Goal: Task Accomplishment & Management: Manage account settings

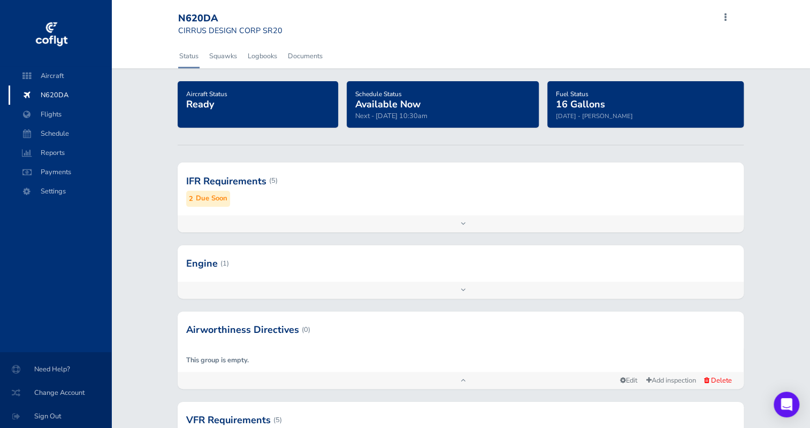
click at [299, 200] on div at bounding box center [461, 181] width 566 height 52
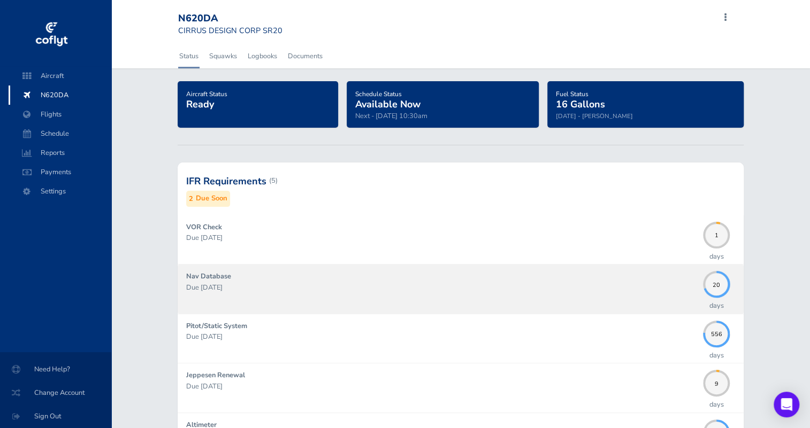
click at [226, 284] on p "Due [DATE]" at bounding box center [441, 287] width 511 height 11
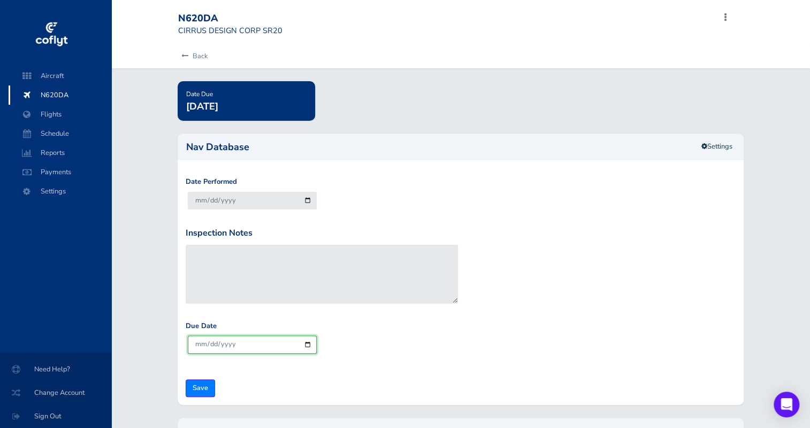
click at [308, 345] on input "[DATE]" at bounding box center [252, 345] width 129 height 18
type input "[DATE]"
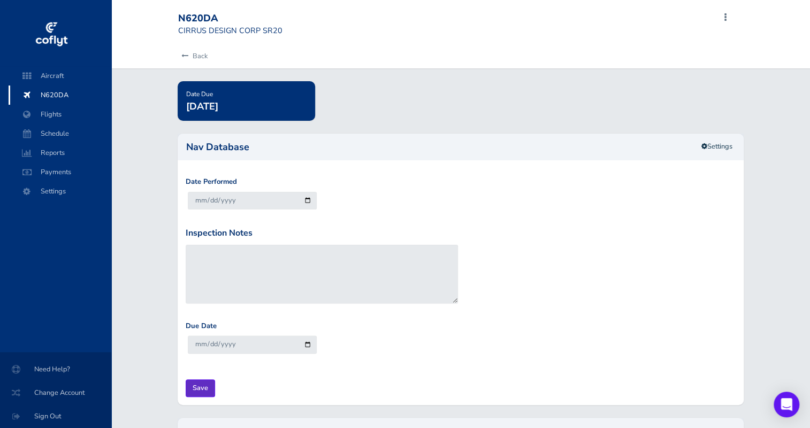
click at [203, 387] on input "Save" at bounding box center [200, 389] width 29 height 18
type input "Update Inspection"
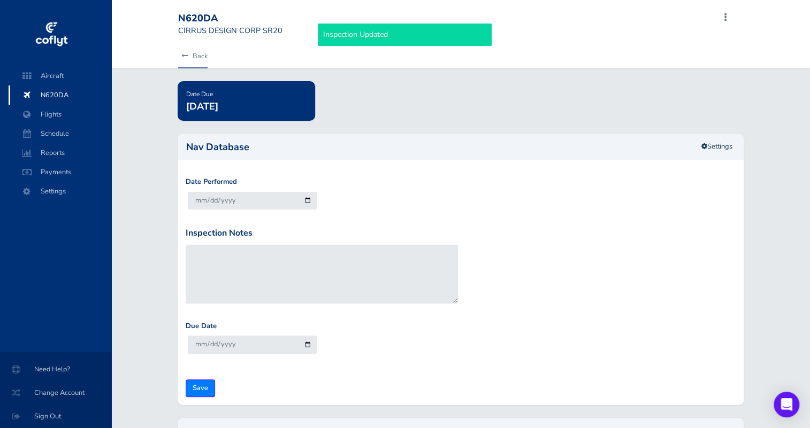
click at [196, 52] on link "Back" at bounding box center [192, 56] width 29 height 24
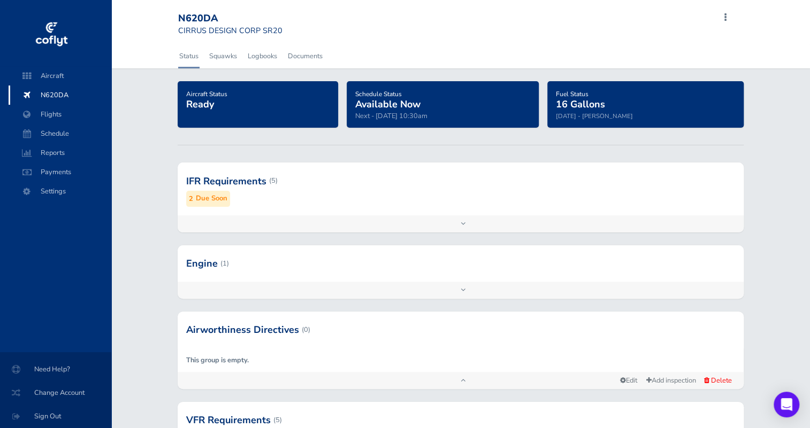
click at [249, 199] on div at bounding box center [461, 181] width 566 height 52
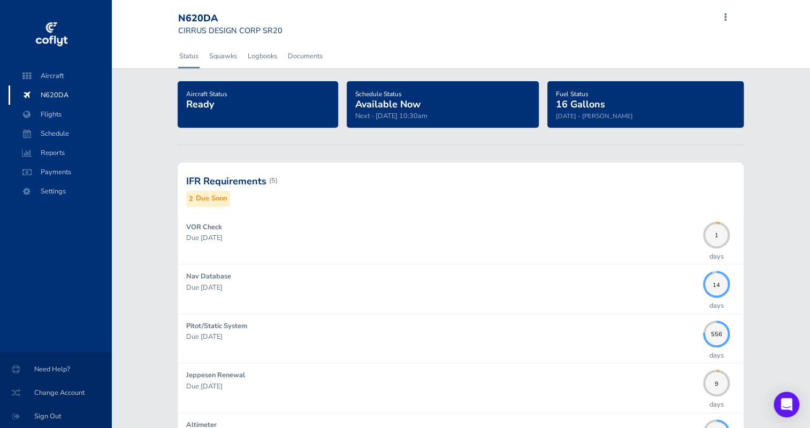
click at [285, 187] on div at bounding box center [461, 181] width 566 height 52
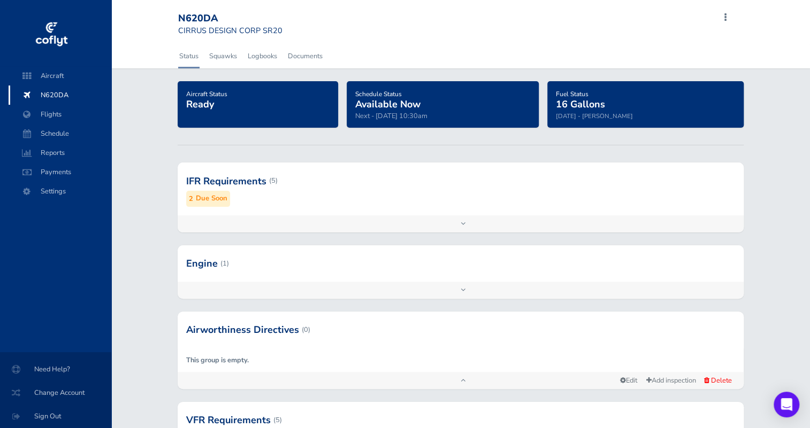
click at [310, 272] on div at bounding box center [461, 264] width 566 height 36
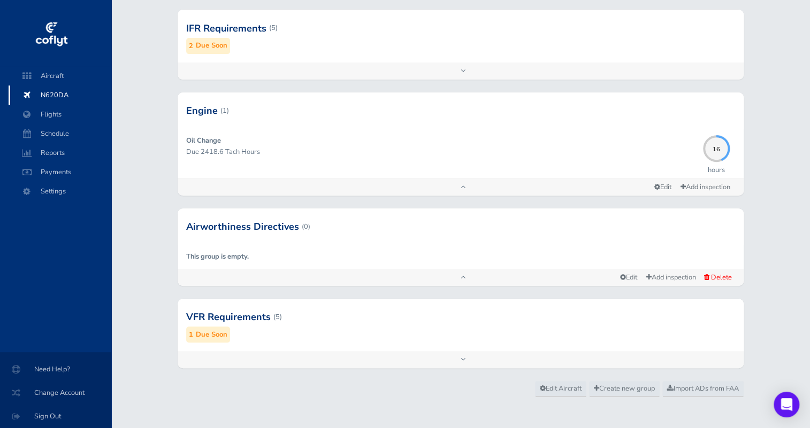
scroll to position [159, 0]
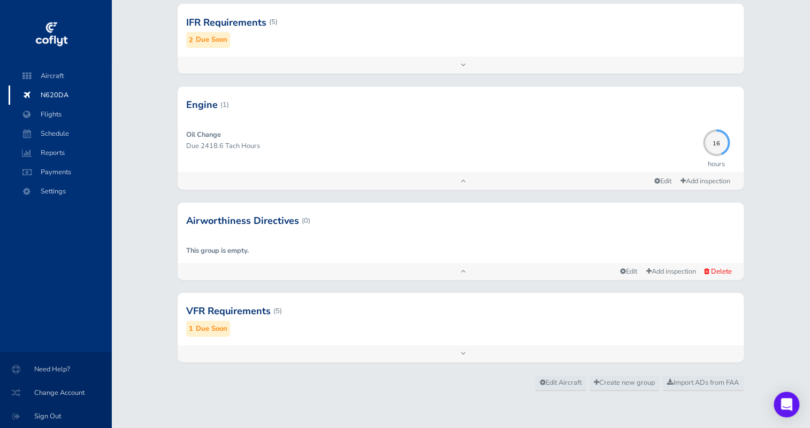
click at [223, 328] on small "Due Soon" at bounding box center [212, 329] width 32 height 11
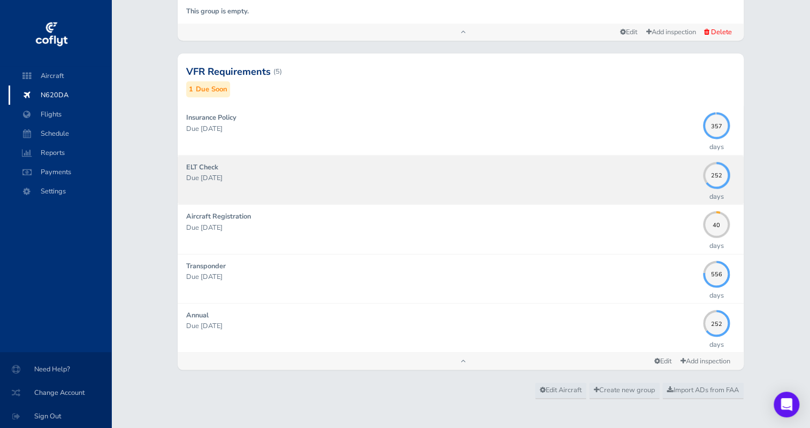
scroll to position [402, 0]
